Goal: Task Accomplishment & Management: Use online tool/utility

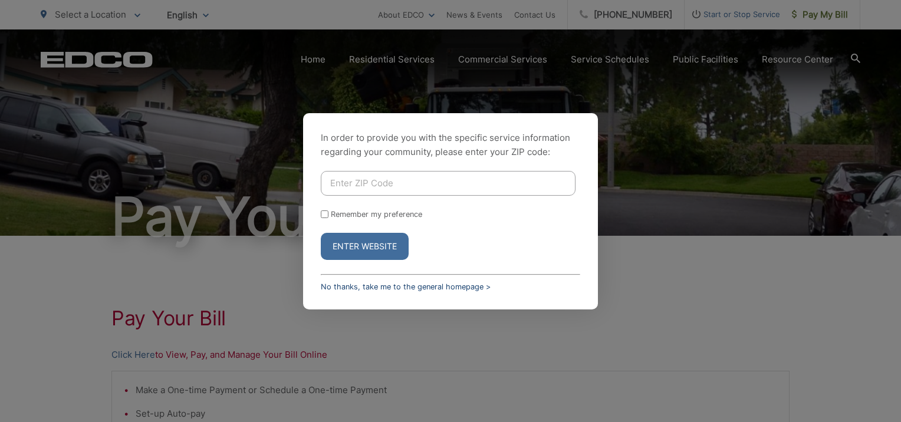
click at [333, 287] on link "No thanks, take me to the general homepage >" at bounding box center [406, 287] width 170 height 9
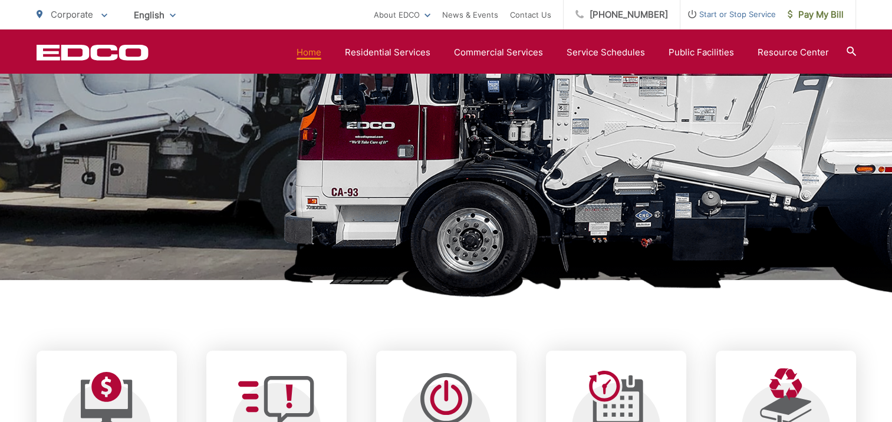
scroll to position [472, 0]
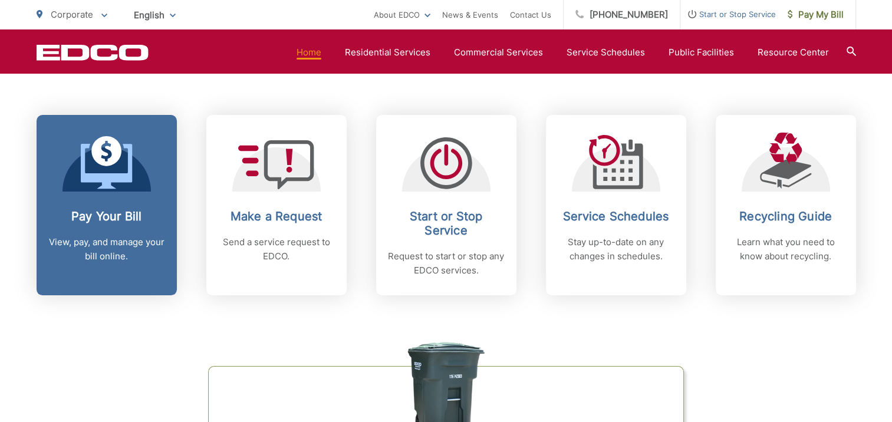
click at [100, 208] on link "Pay Your Bill View, pay, and manage your bill online." at bounding box center [107, 205] width 140 height 181
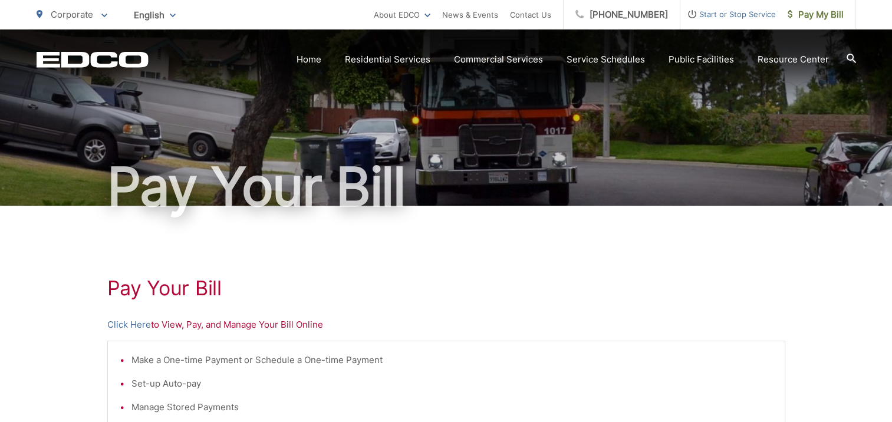
scroll to position [59, 0]
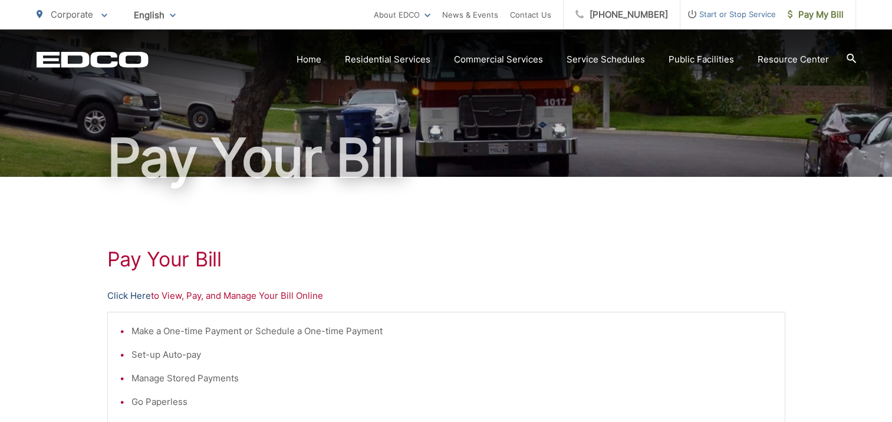
click at [139, 296] on link "Click Here" at bounding box center [129, 296] width 44 height 14
